Goal: Information Seeking & Learning: Learn about a topic

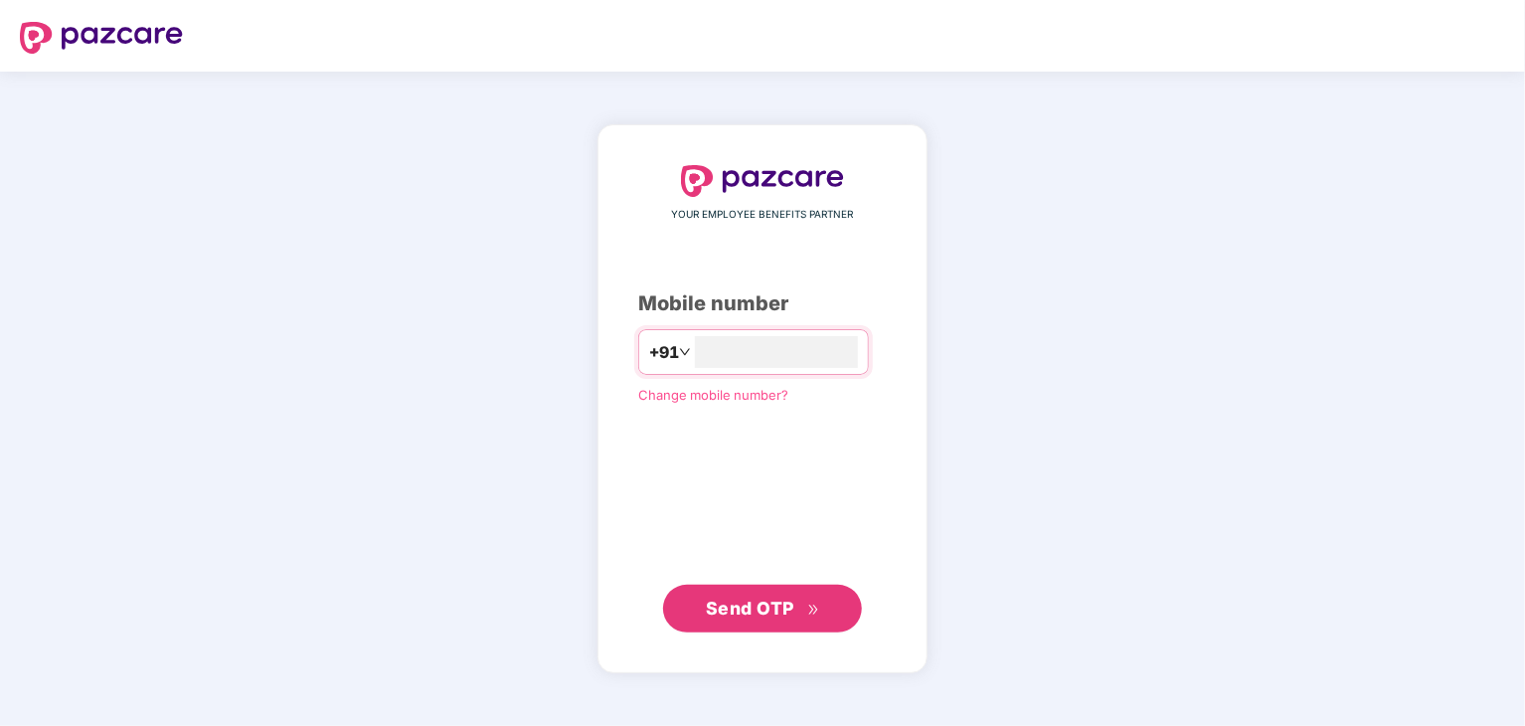
type input "**********"
click at [735, 601] on span "Send OTP" at bounding box center [750, 607] width 88 height 21
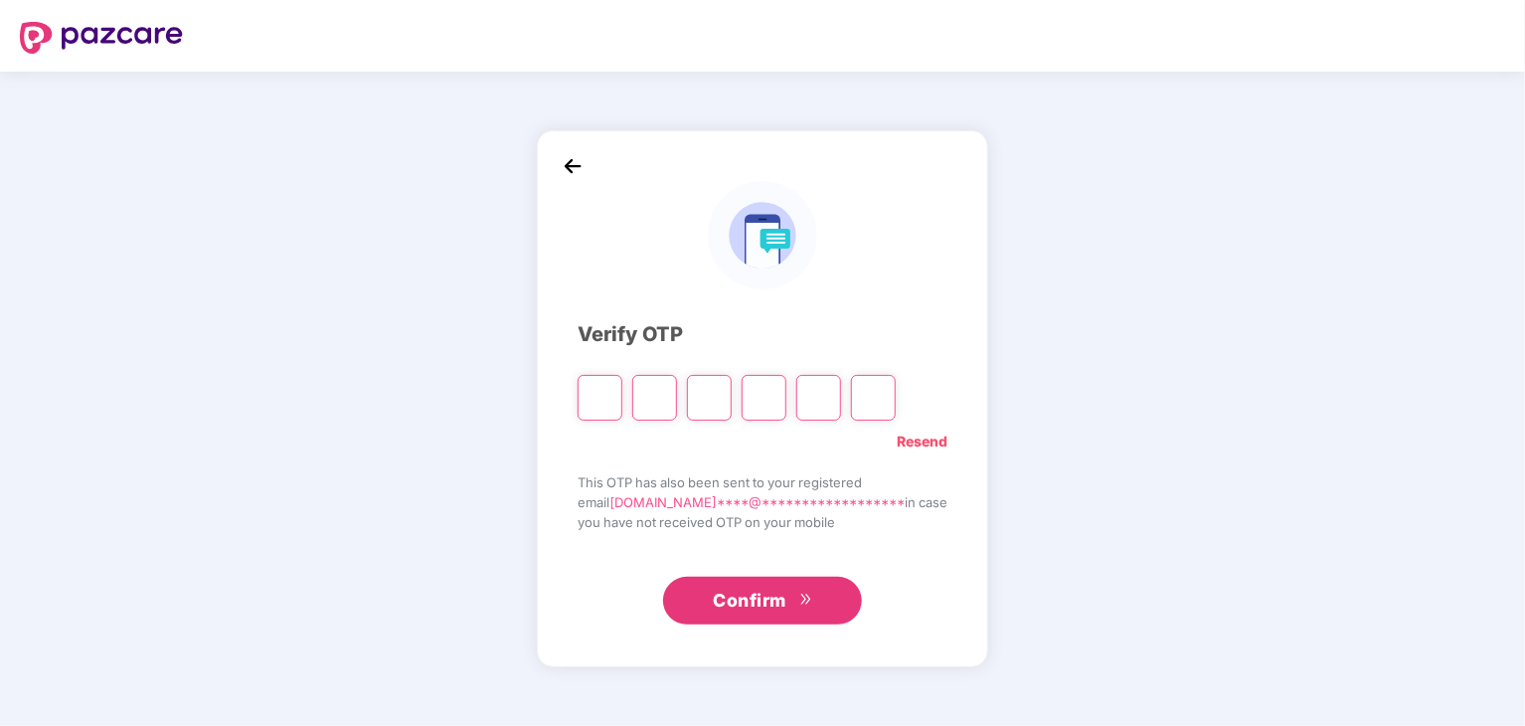
type input "*"
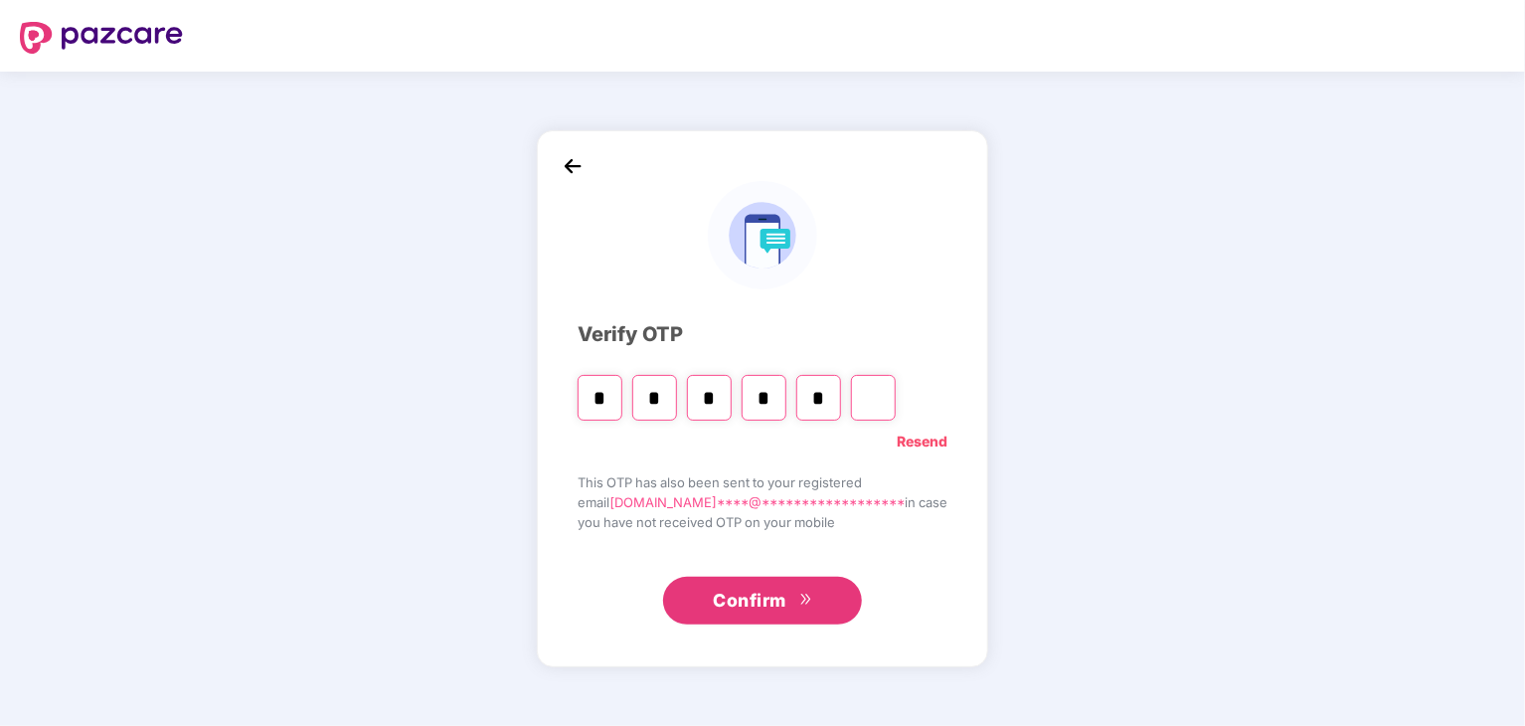
type input "*"
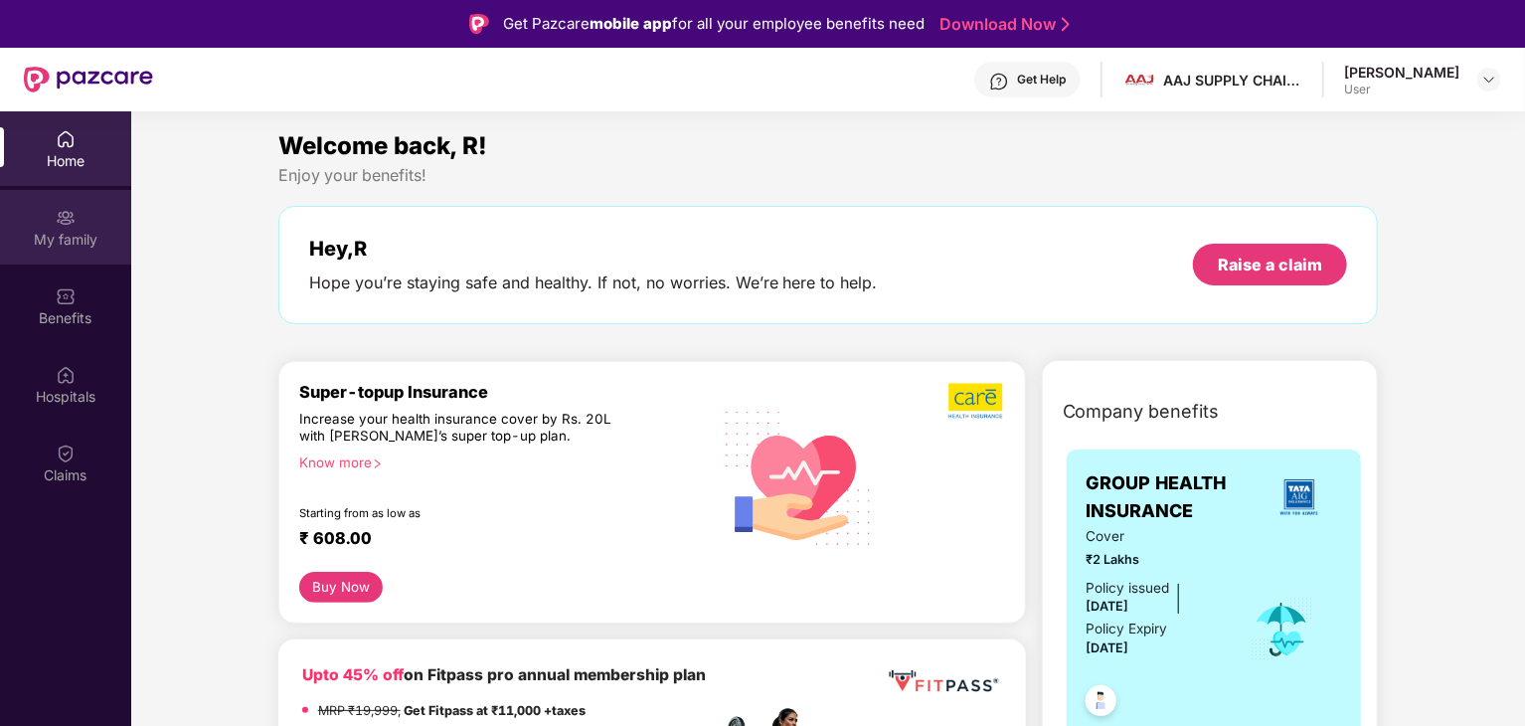
click at [75, 240] on div "My family" at bounding box center [65, 240] width 131 height 20
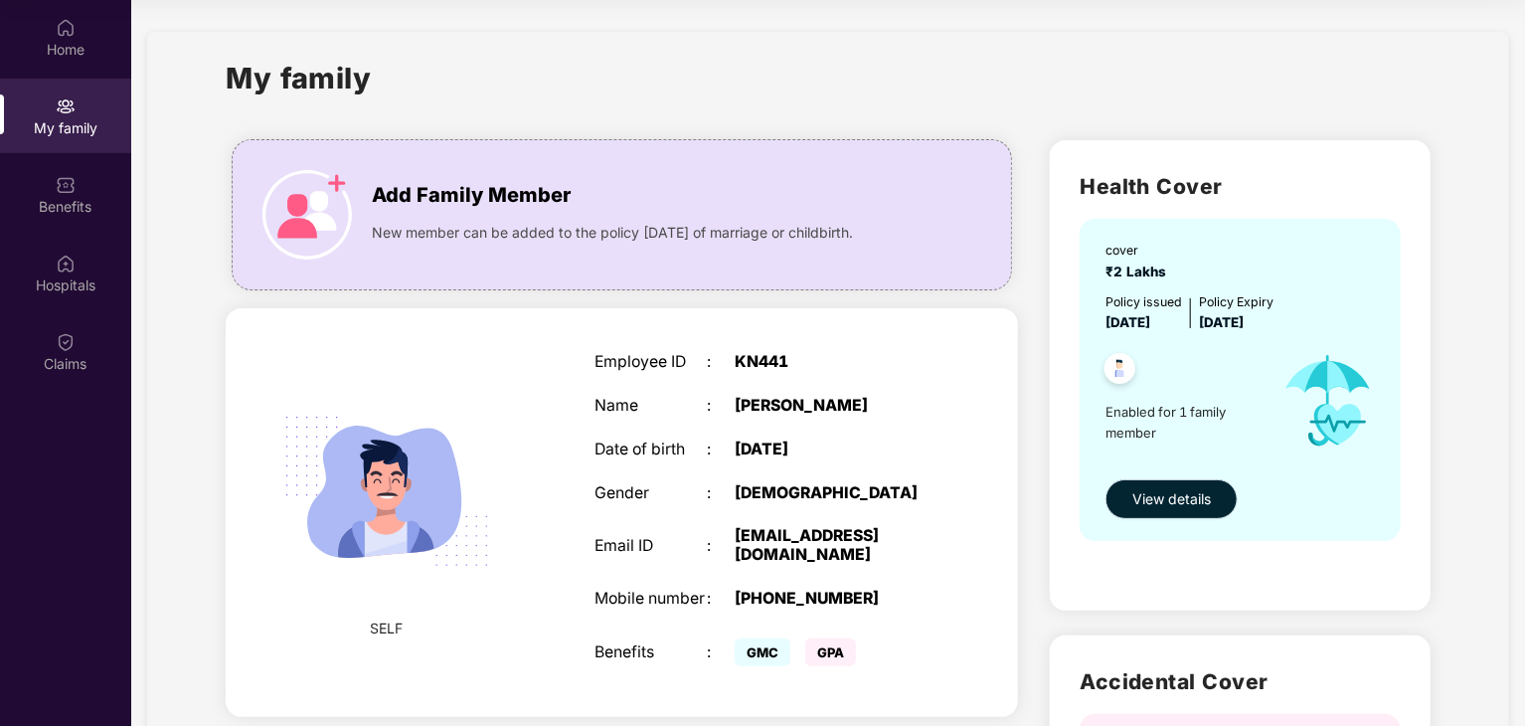
click at [1152, 495] on span "View details" at bounding box center [1171, 499] width 79 height 22
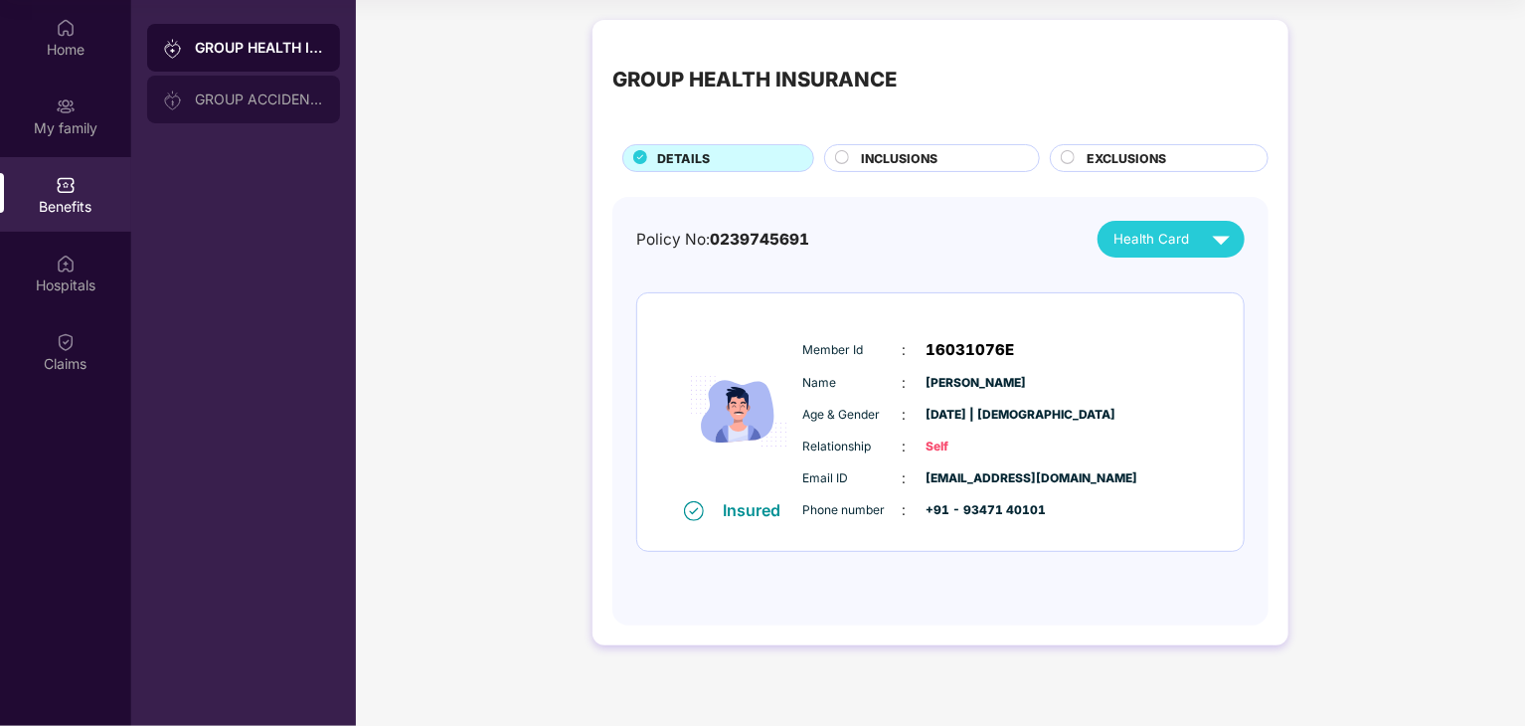
drag, startPoint x: 207, startPoint y: 92, endPoint x: 207, endPoint y: 81, distance: 11.9
click at [207, 81] on div "GROUP ACCIDENTAL INSURANCE" at bounding box center [243, 100] width 193 height 48
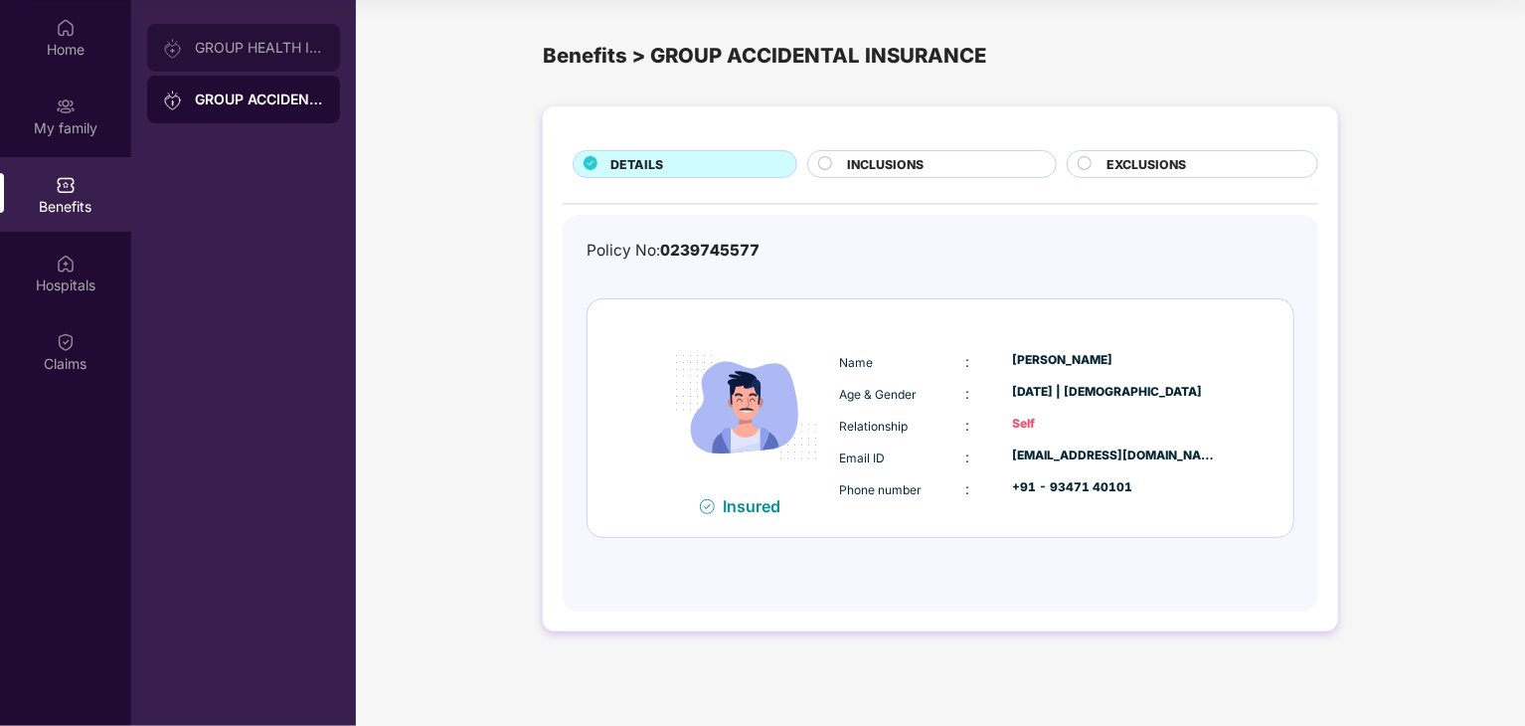
click at [224, 53] on div "GROUP HEALTH INSURANCE" at bounding box center [259, 48] width 129 height 16
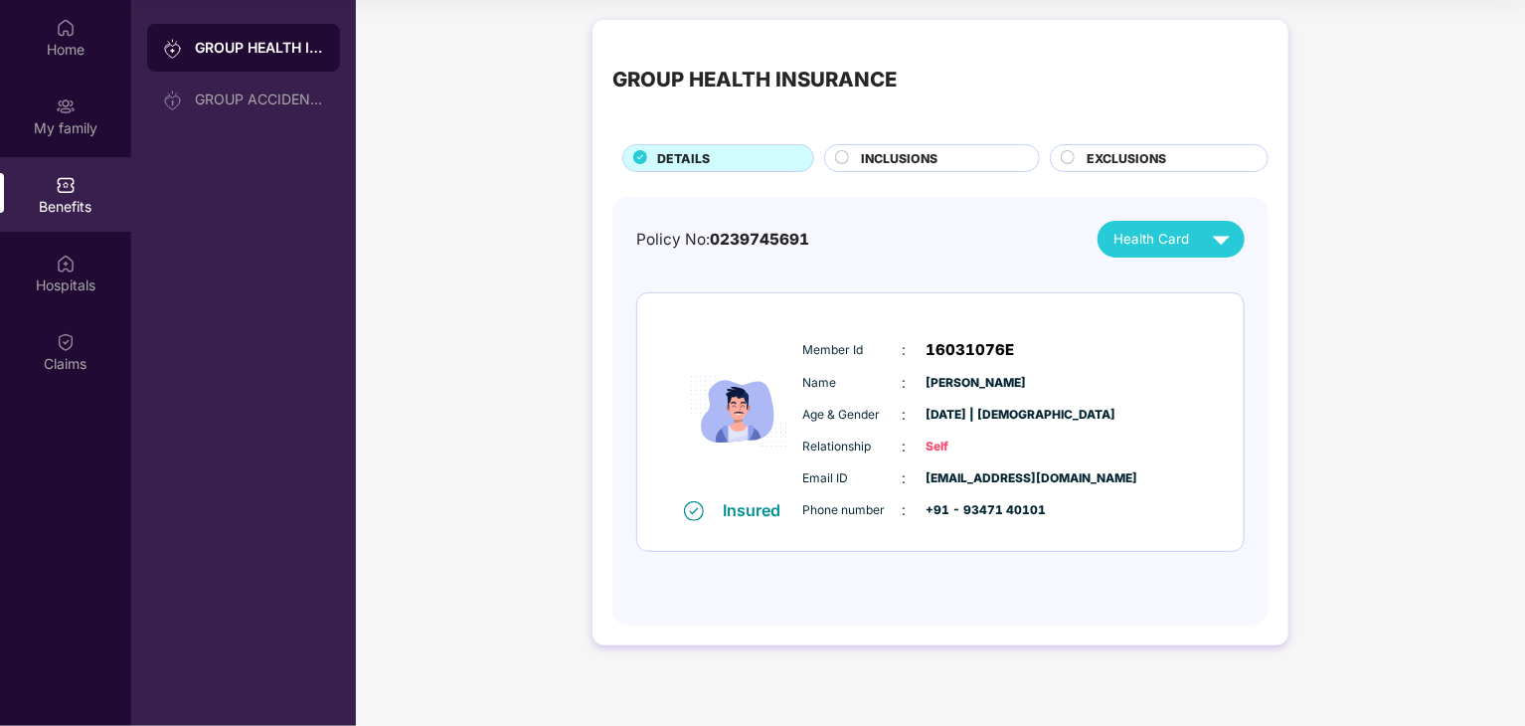
click at [938, 153] on div "INCLUSIONS" at bounding box center [940, 160] width 178 height 22
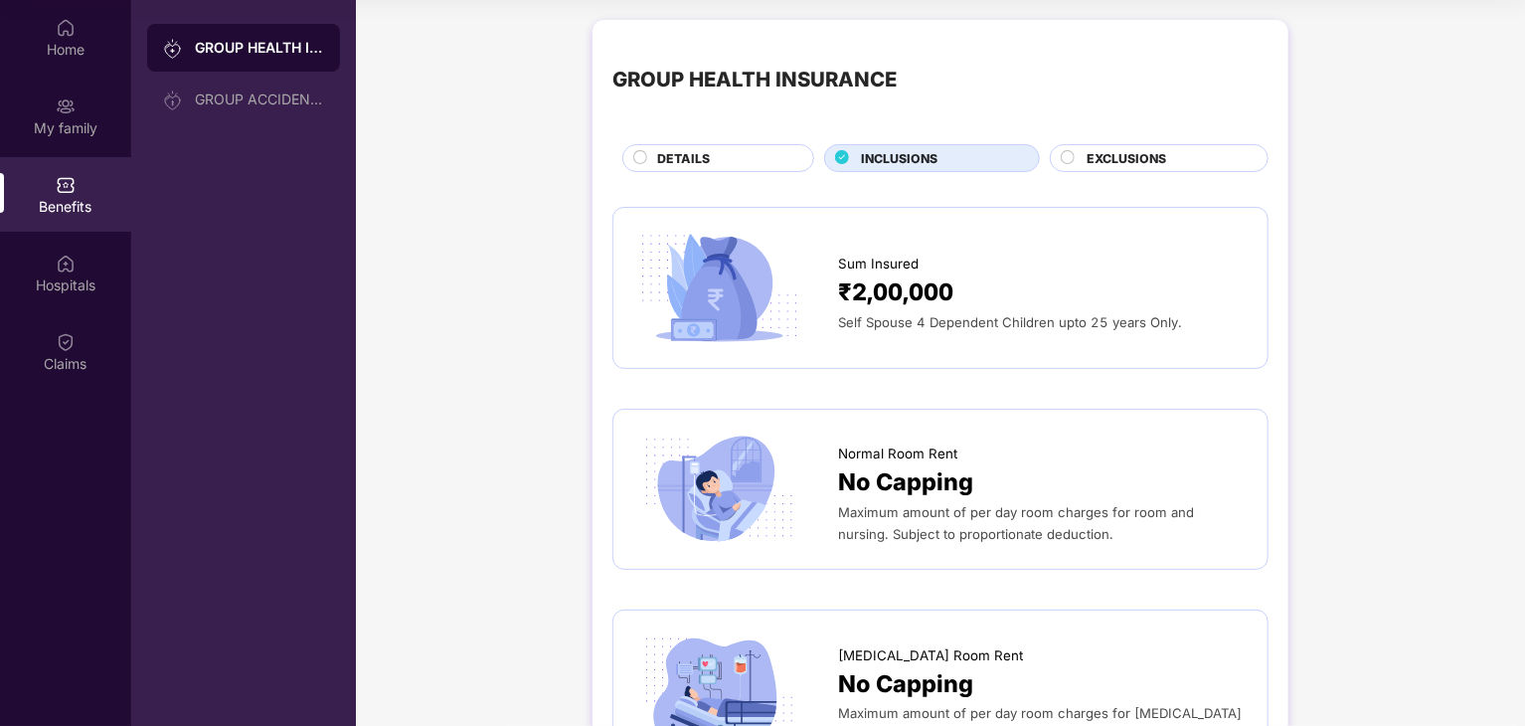
click at [1183, 160] on div "EXCLUSIONS" at bounding box center [1166, 160] width 181 height 22
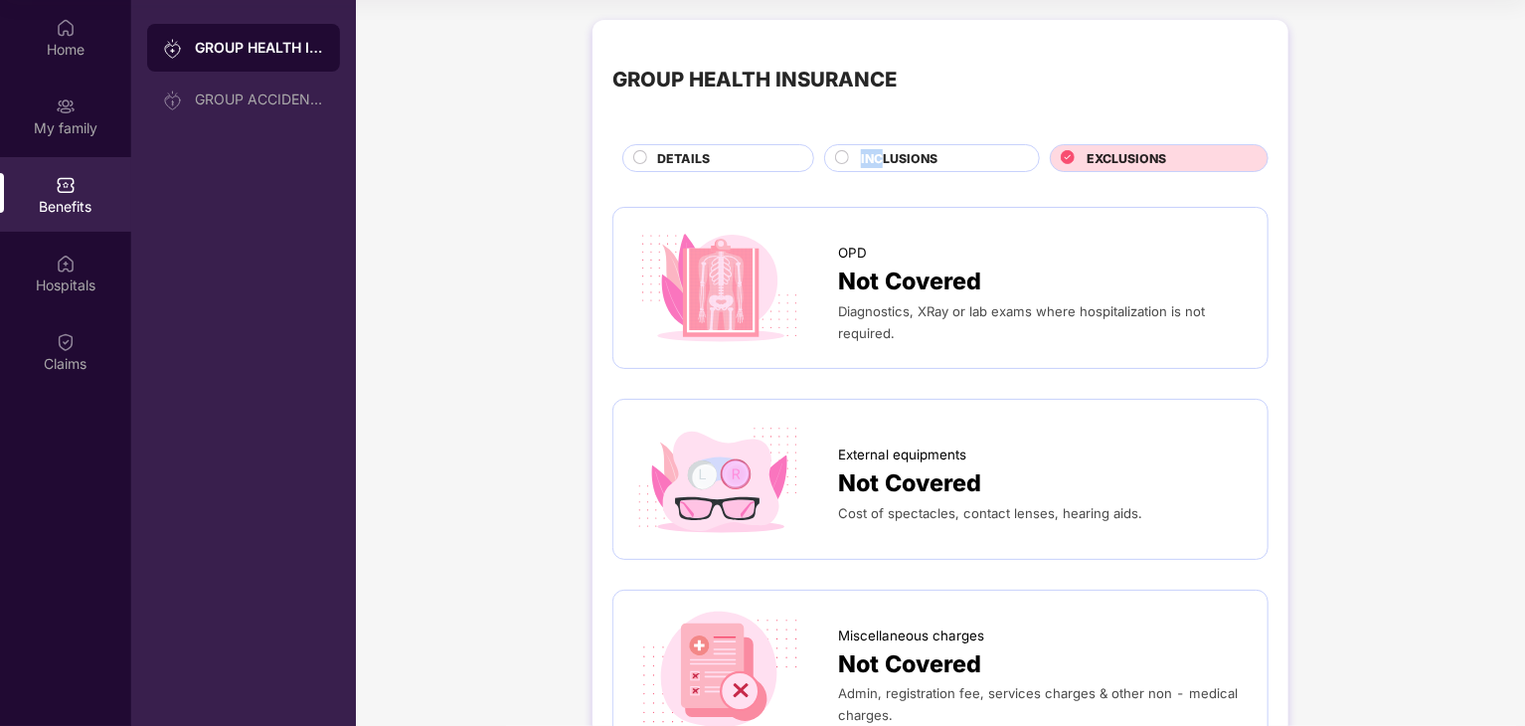
drag, startPoint x: 884, startPoint y: 152, endPoint x: 884, endPoint y: 138, distance: 13.9
click at [884, 138] on div "GROUP HEALTH INSURANCE DETAILS INCLUSIONS EXCLUSIONS" at bounding box center [940, 106] width 656 height 132
click at [937, 156] on div "INCLUSIONS" at bounding box center [940, 160] width 178 height 22
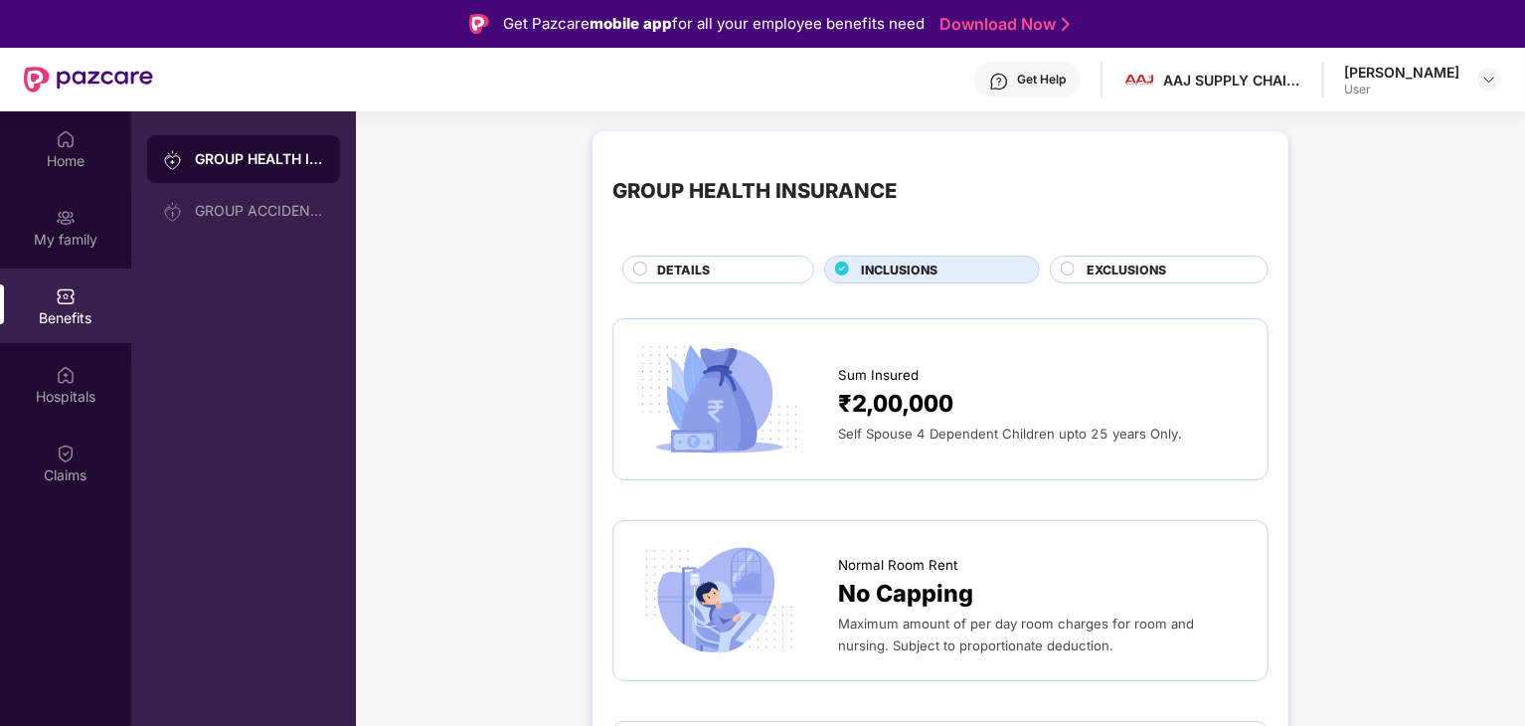
click at [711, 271] on div "DETAILS" at bounding box center [725, 271] width 156 height 22
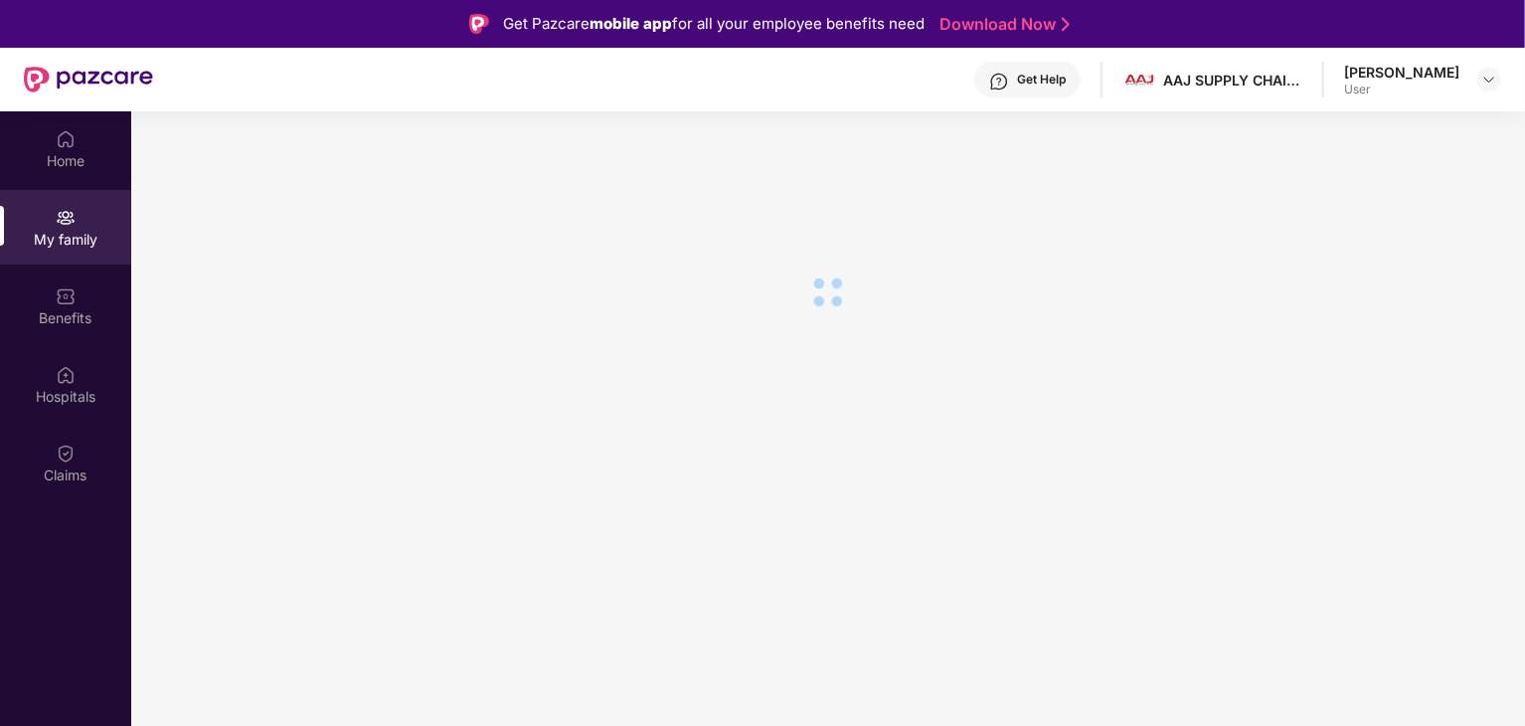
scroll to position [111, 0]
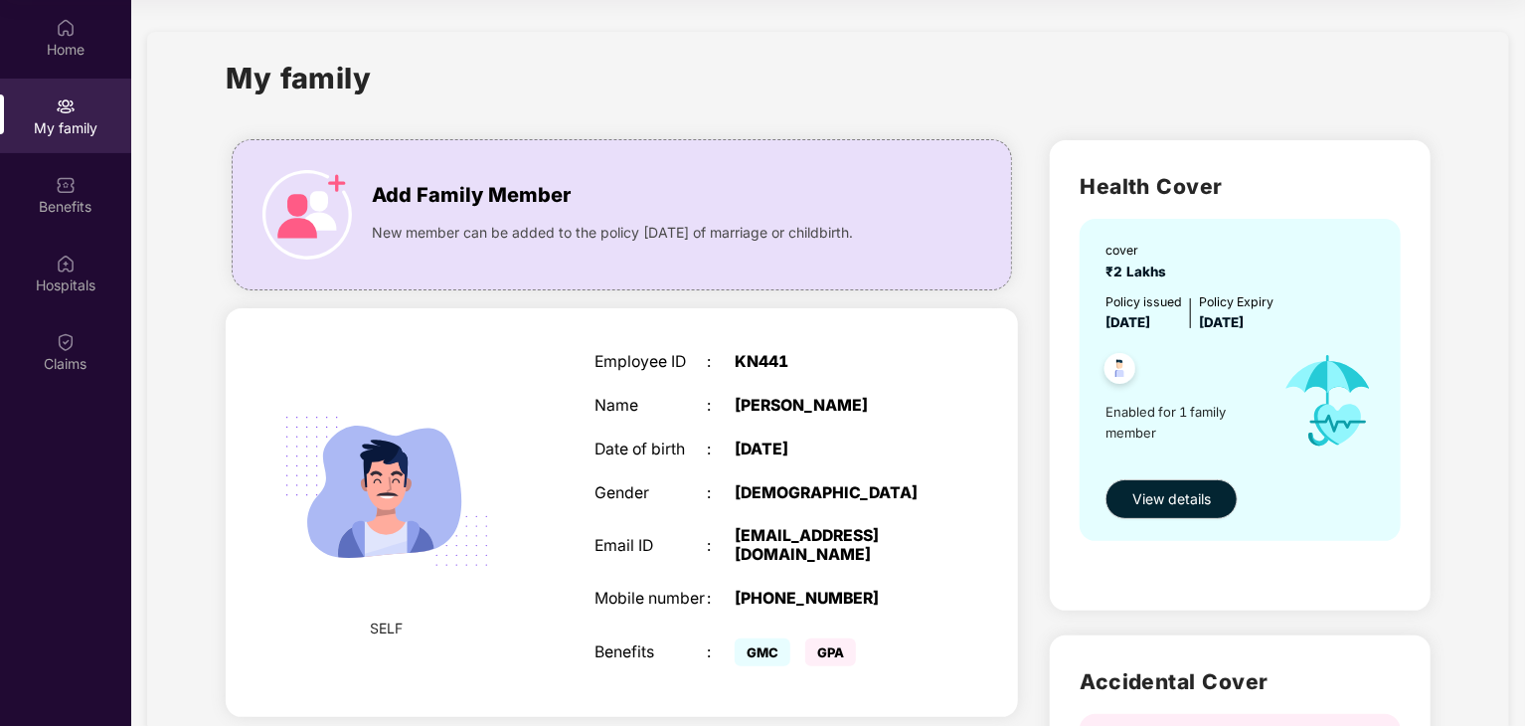
click at [1117, 373] on img at bounding box center [1119, 371] width 49 height 49
click at [1125, 378] on img at bounding box center [1119, 371] width 49 height 49
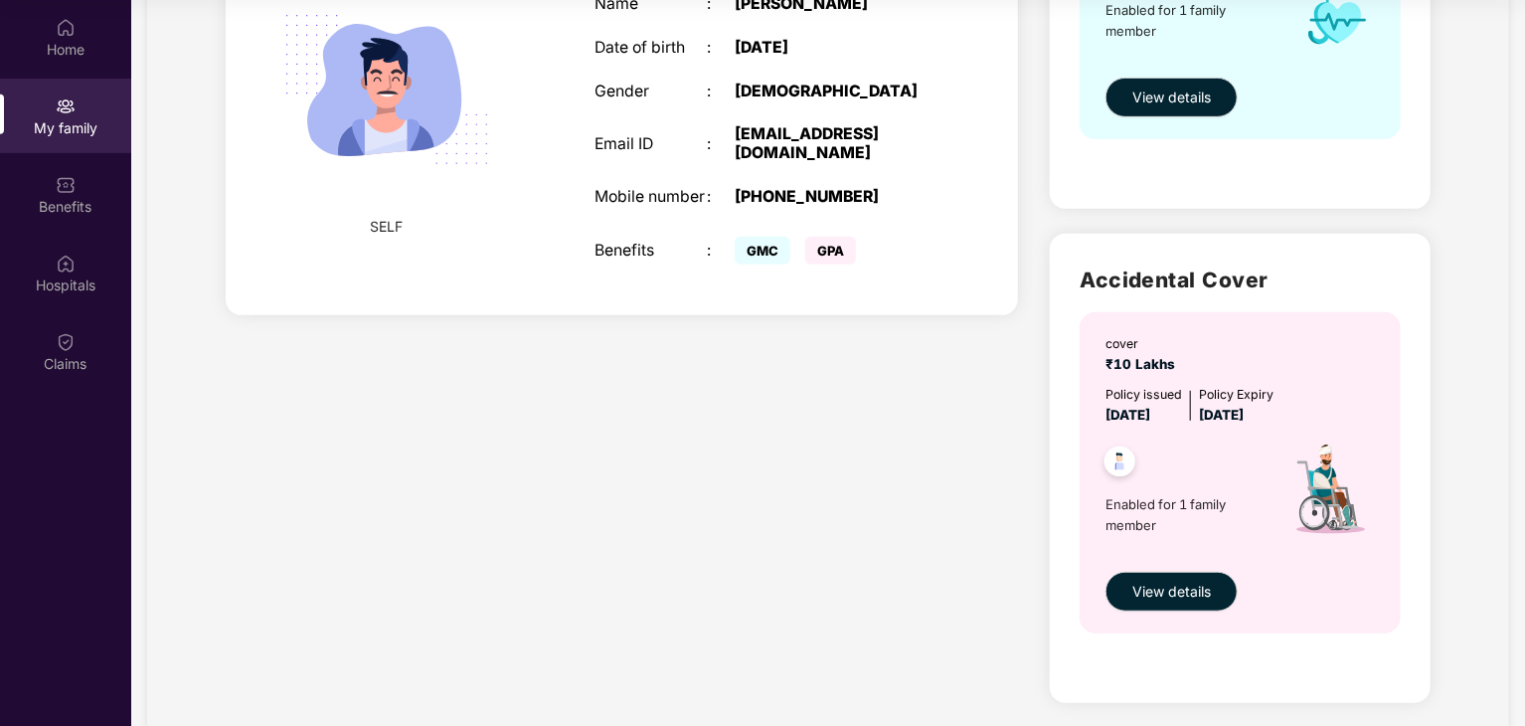
scroll to position [459, 0]
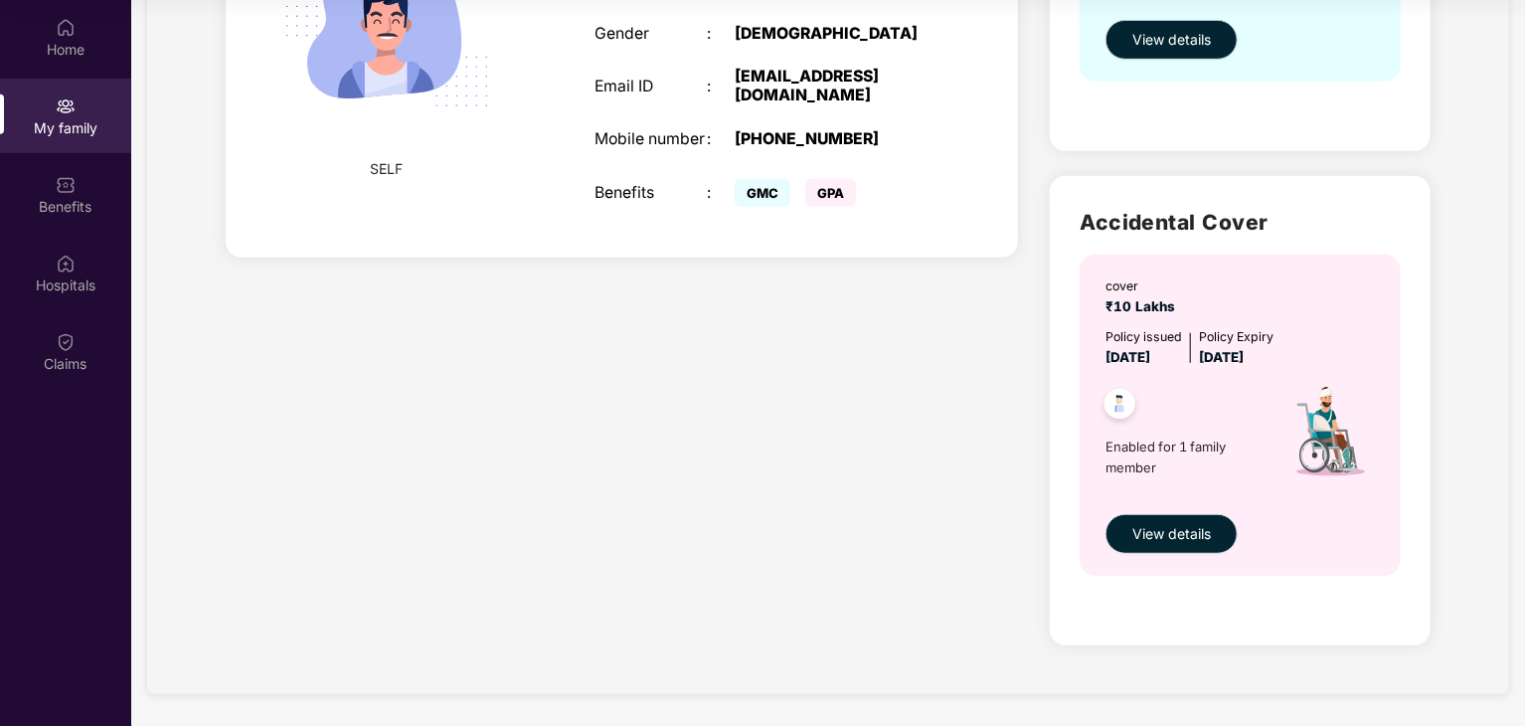
click at [1192, 538] on span "View details" at bounding box center [1171, 534] width 79 height 22
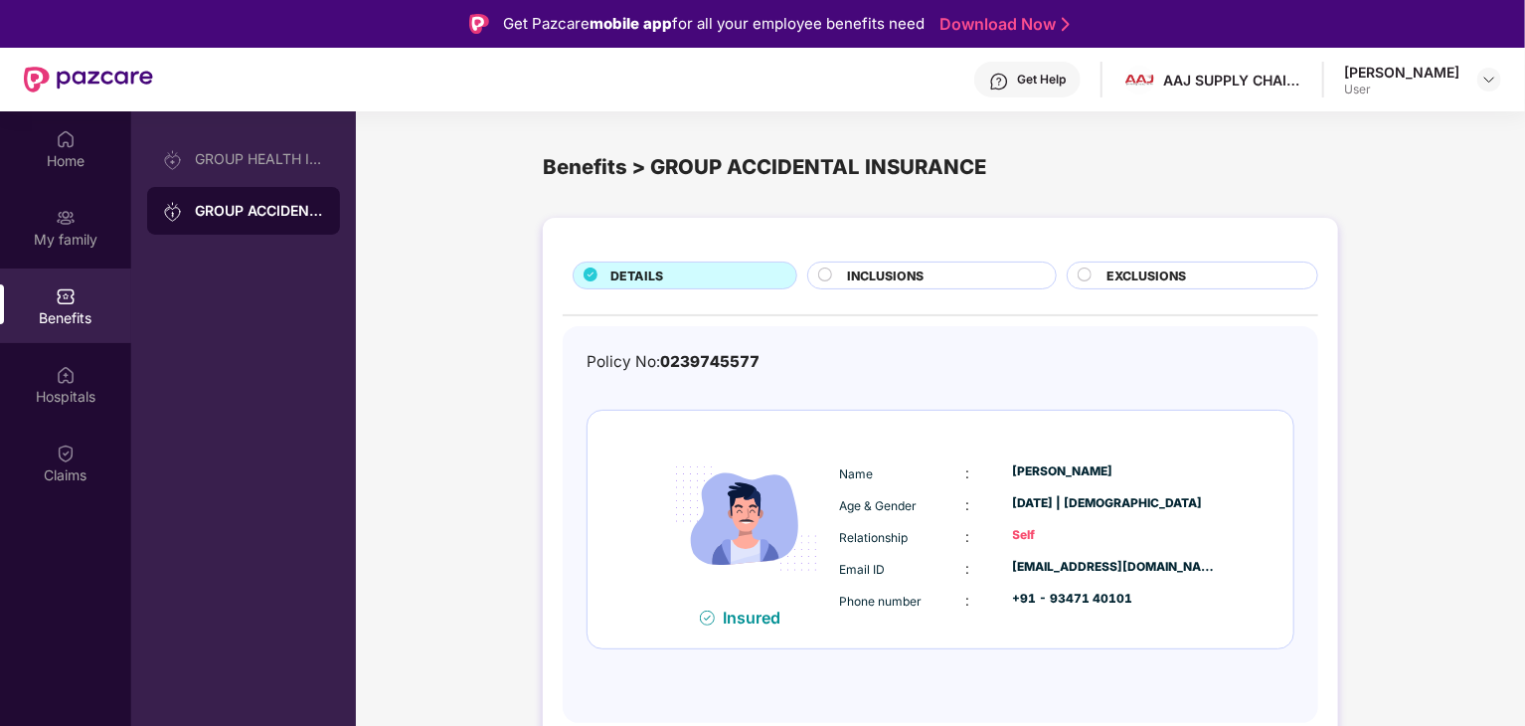
click at [959, 273] on div "INCLUSIONS" at bounding box center [941, 277] width 208 height 22
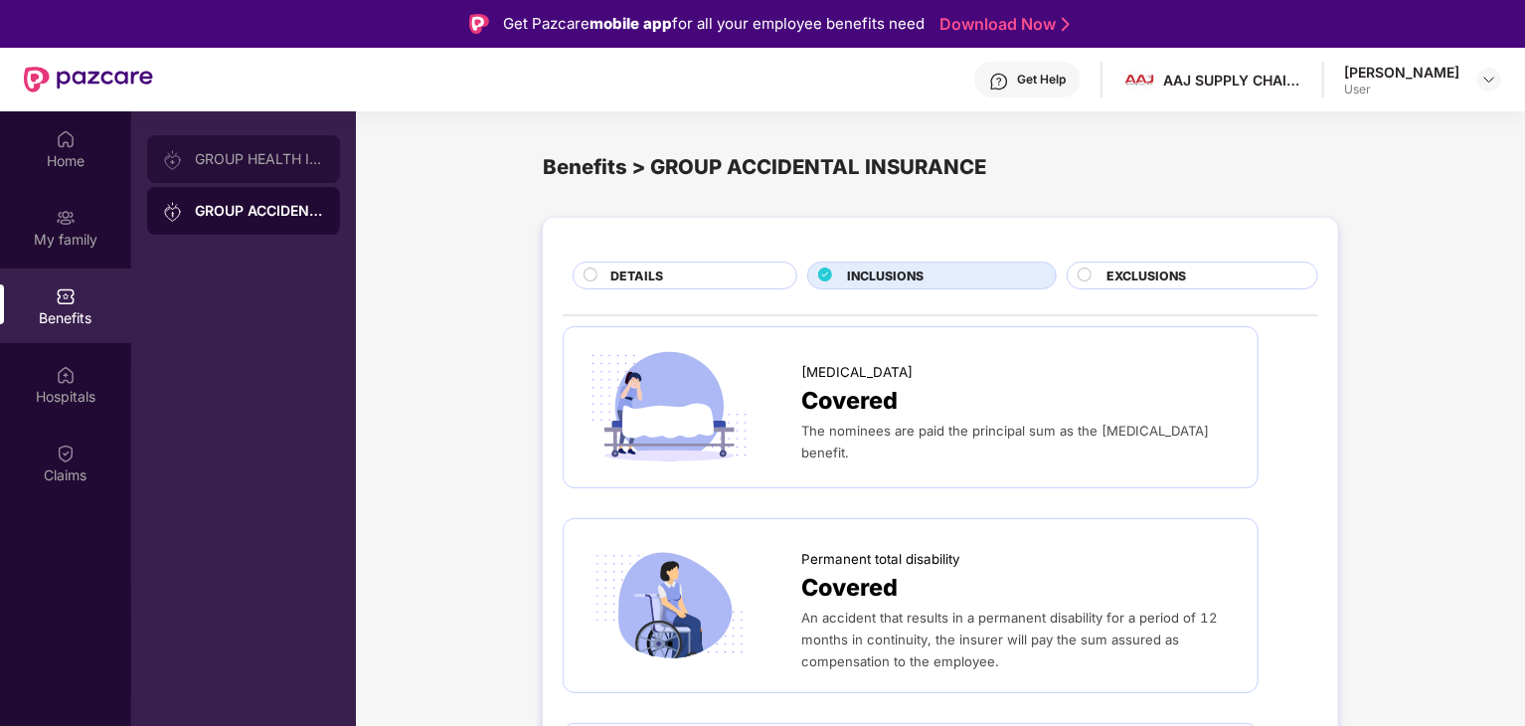
click at [254, 164] on div "GROUP HEALTH INSURANCE" at bounding box center [259, 159] width 129 height 16
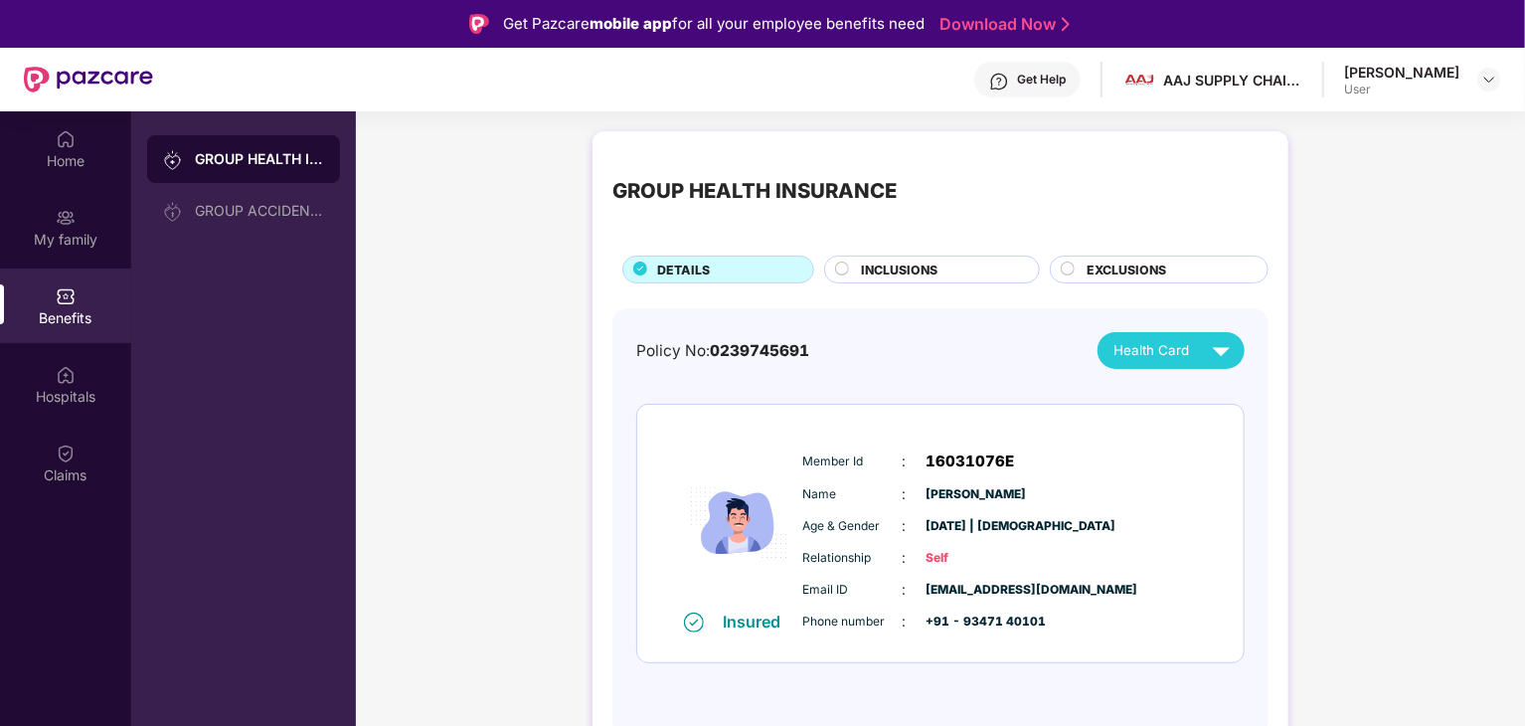
click at [891, 269] on span "INCLUSIONS" at bounding box center [899, 269] width 77 height 19
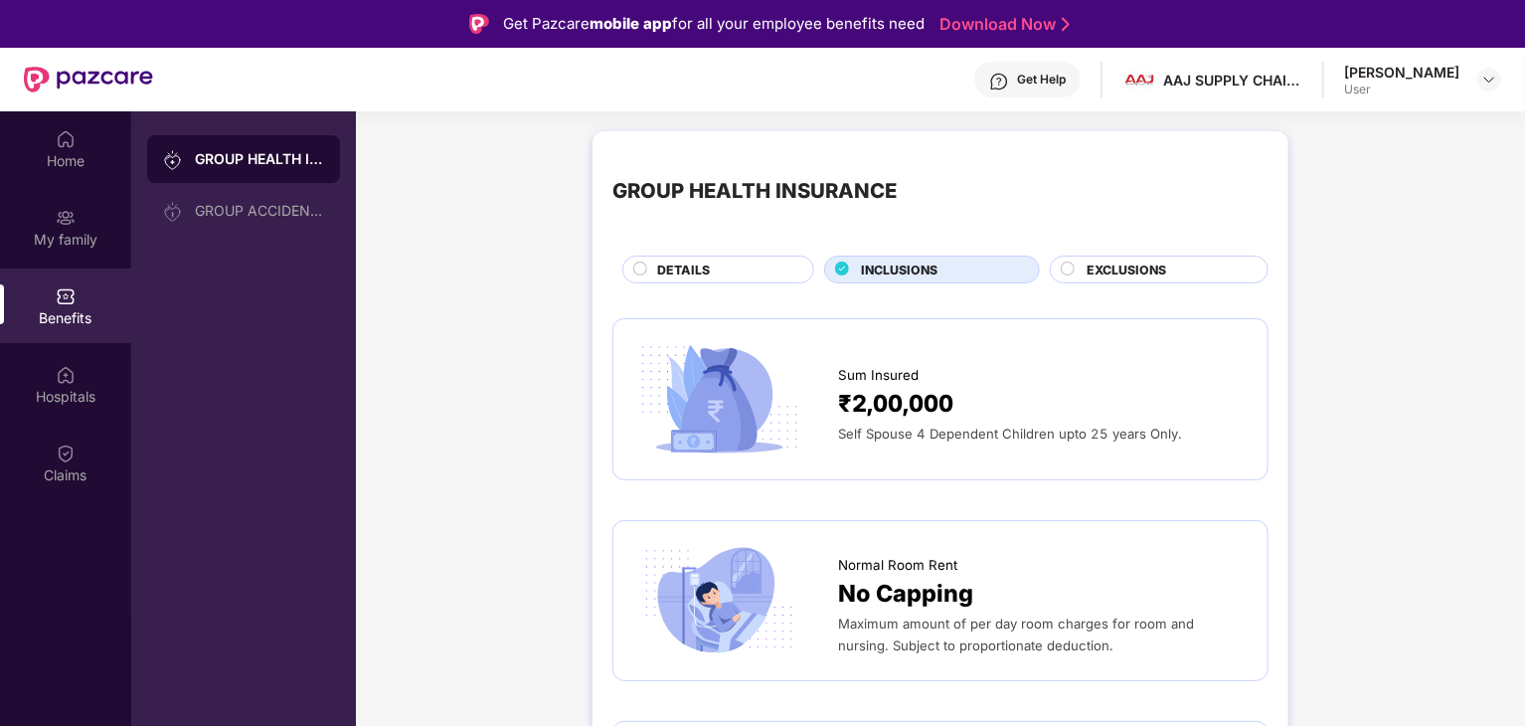
click at [731, 279] on div "DETAILS" at bounding box center [725, 271] width 156 height 22
